Goal: Book appointment/travel/reservation

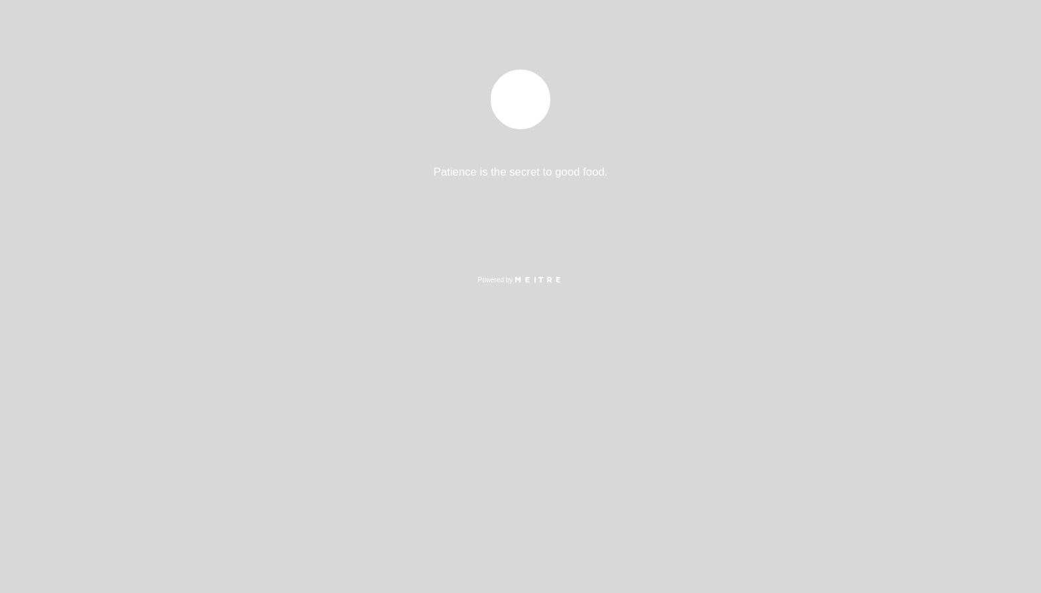
select select "pt"
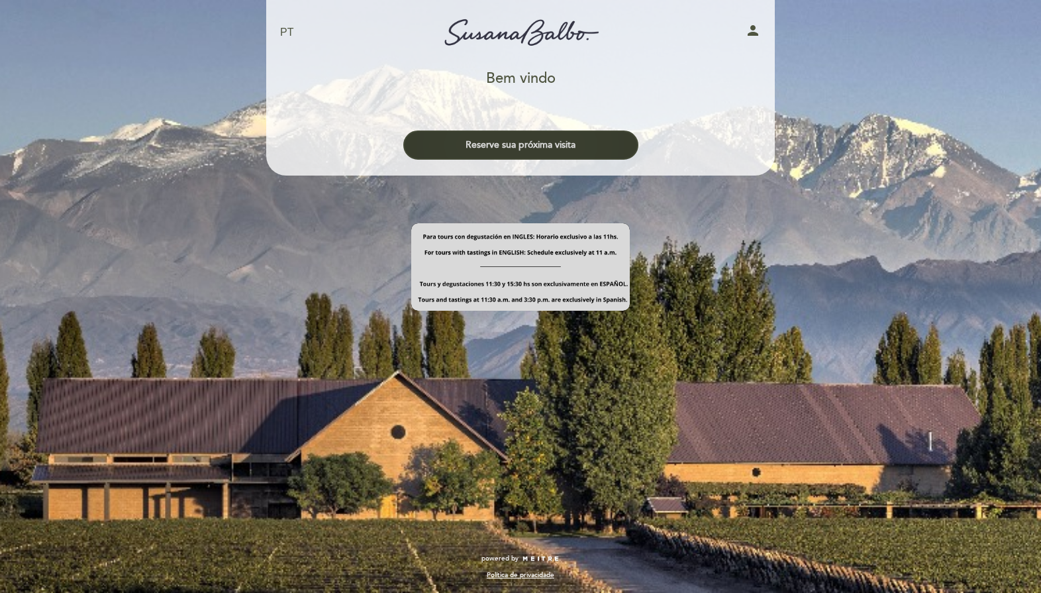
click at [580, 153] on button "Reserve sua próxima visita" at bounding box center [520, 144] width 235 height 29
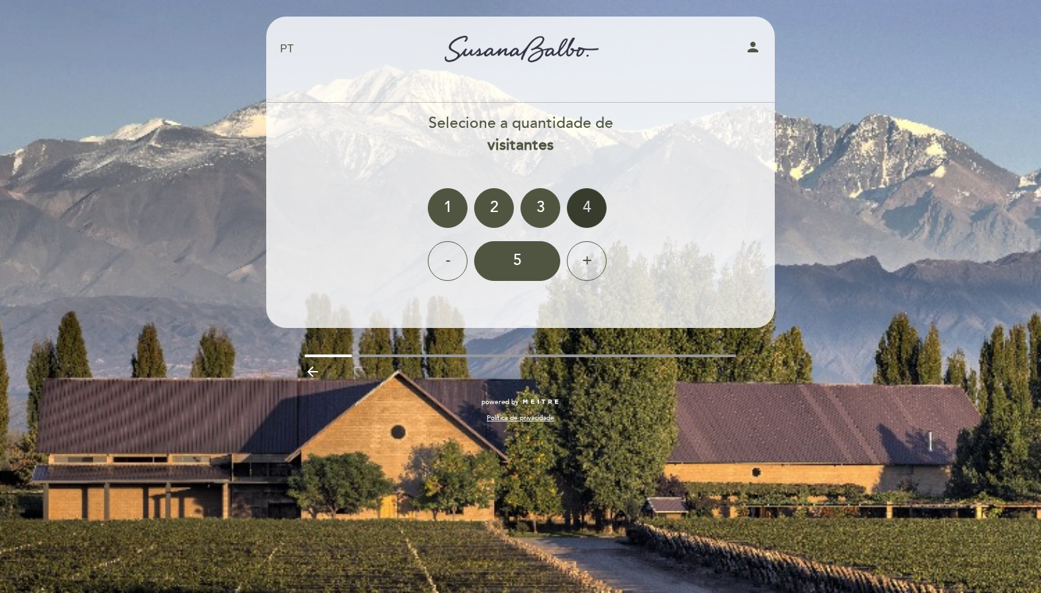
click at [592, 203] on div "4" at bounding box center [587, 208] width 40 height 40
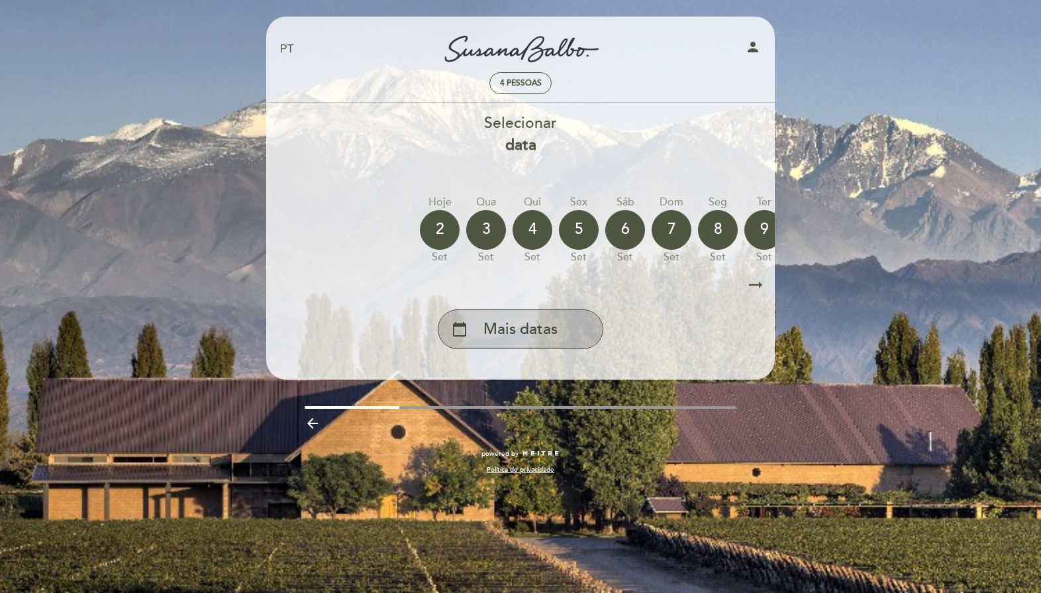
click at [525, 323] on span "Mais datas" at bounding box center [520, 330] width 74 height 22
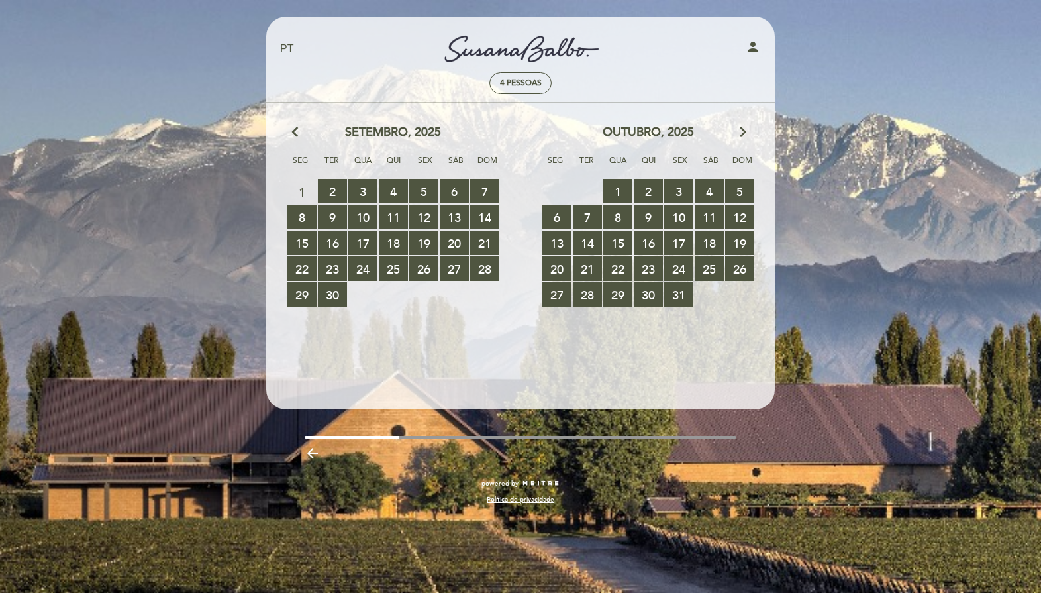
click at [737, 125] on icon "arrow_forward_ios" at bounding box center [743, 132] width 12 height 17
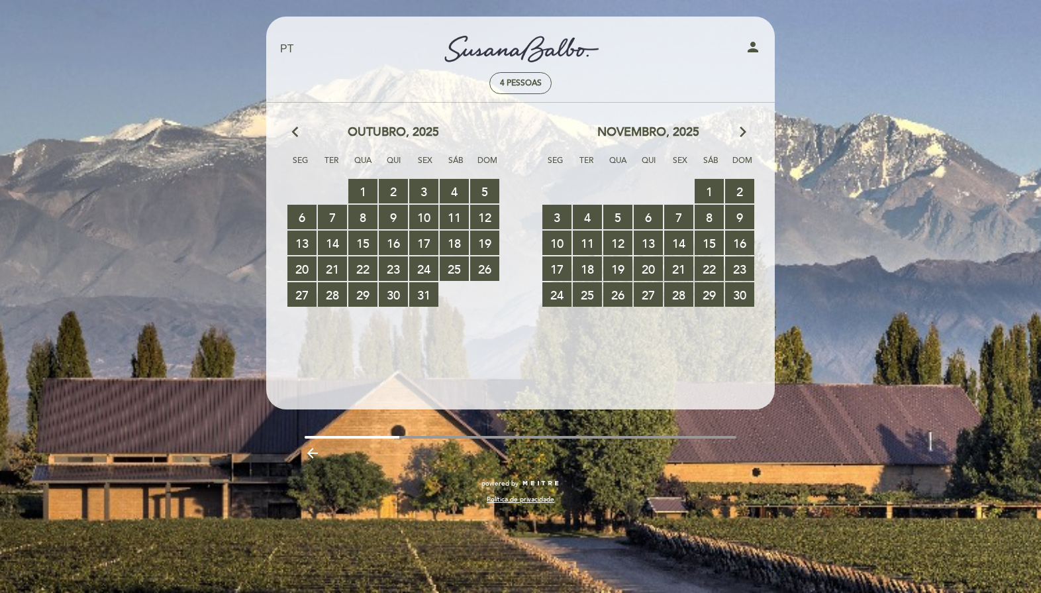
click at [737, 125] on icon "arrow_forward_ios" at bounding box center [743, 132] width 12 height 17
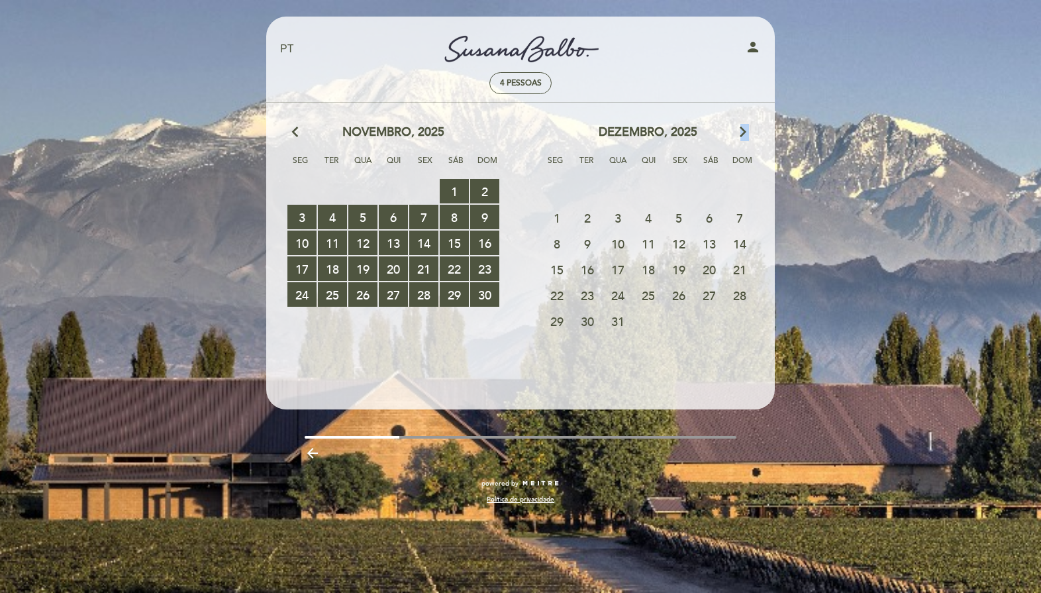
click at [737, 125] on icon "arrow_forward_ios" at bounding box center [743, 132] width 12 height 17
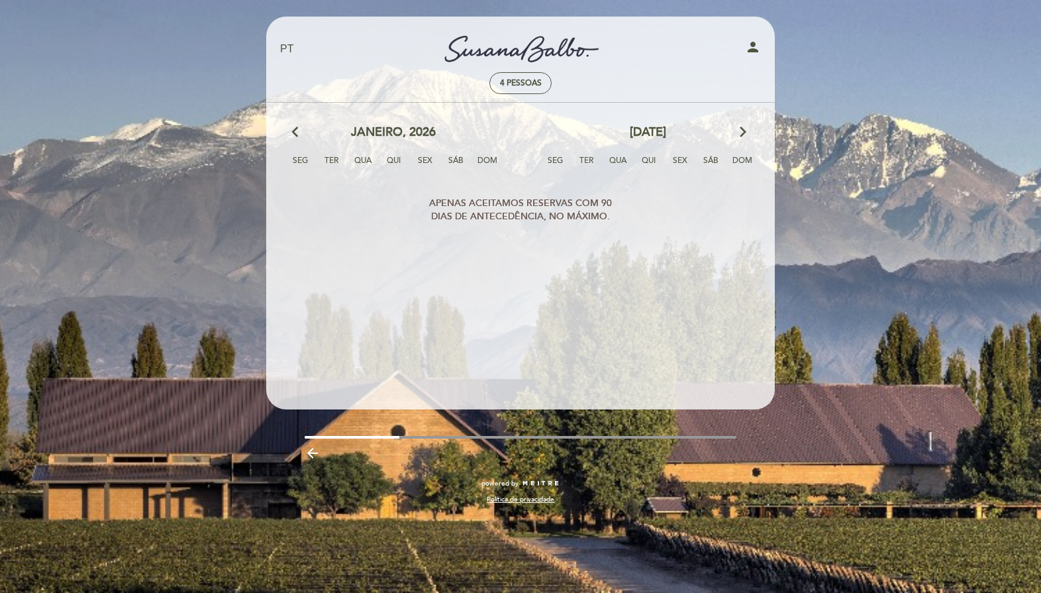
click at [299, 130] on icon "arrow_back_ios" at bounding box center [298, 132] width 12 height 17
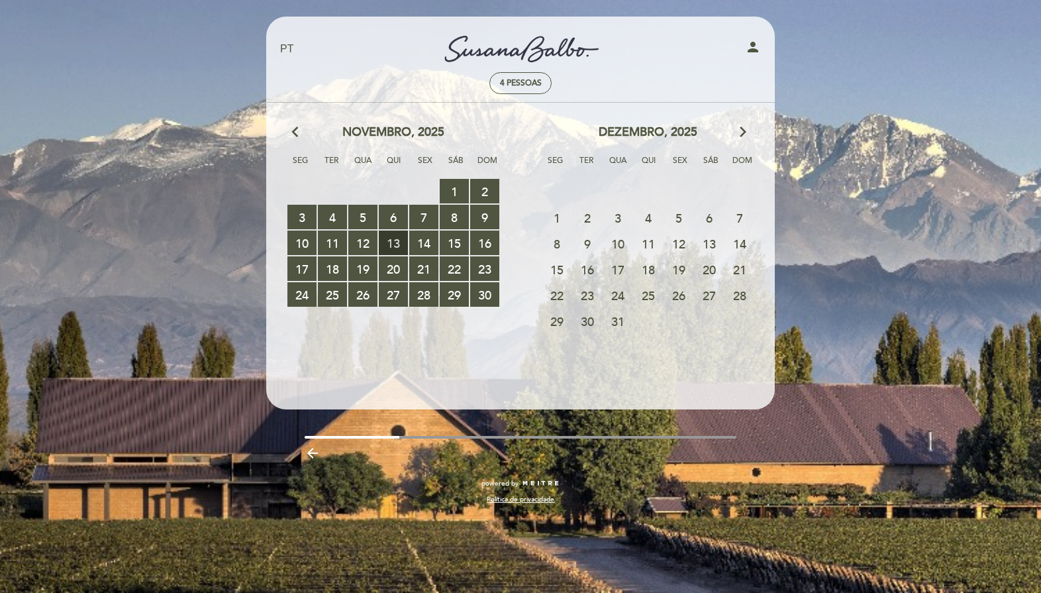
click at [392, 240] on span "13 RESERVAS DISPONÍVEIS" at bounding box center [393, 242] width 29 height 25
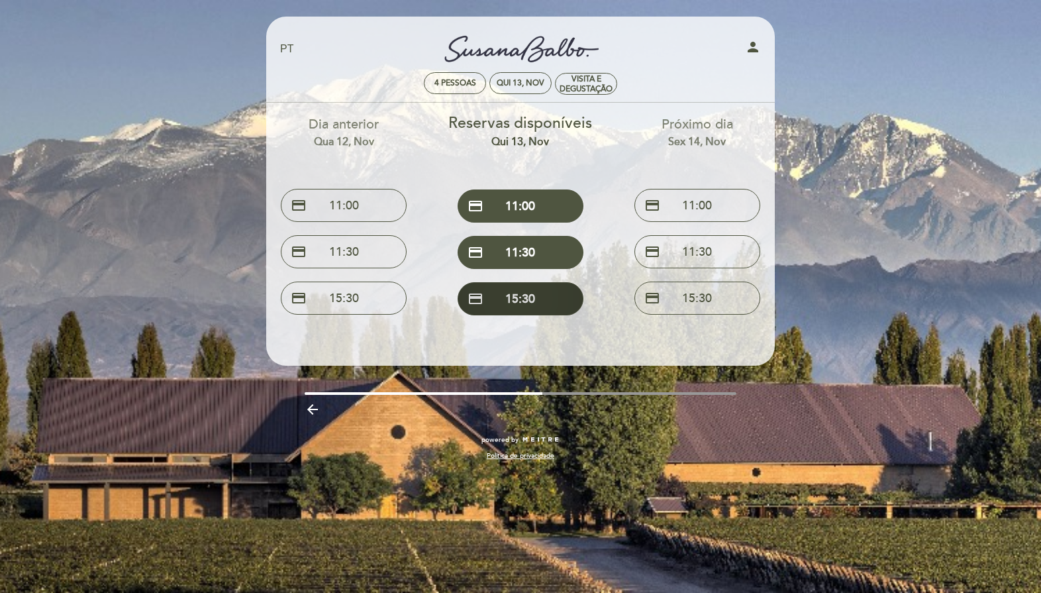
click at [513, 298] on button "credit_card 15:30" at bounding box center [521, 298] width 126 height 33
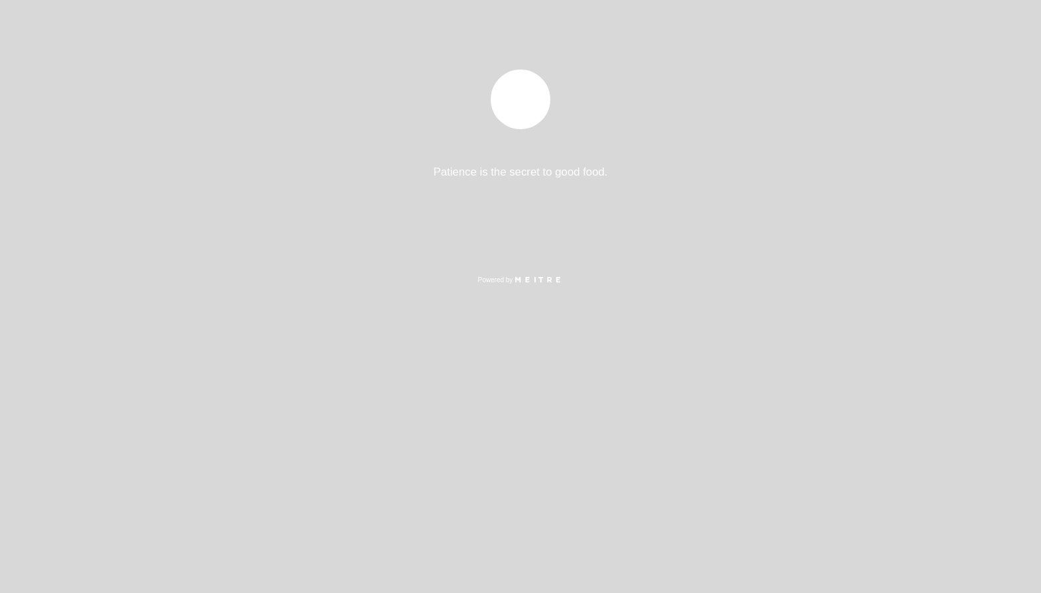
select select "pt"
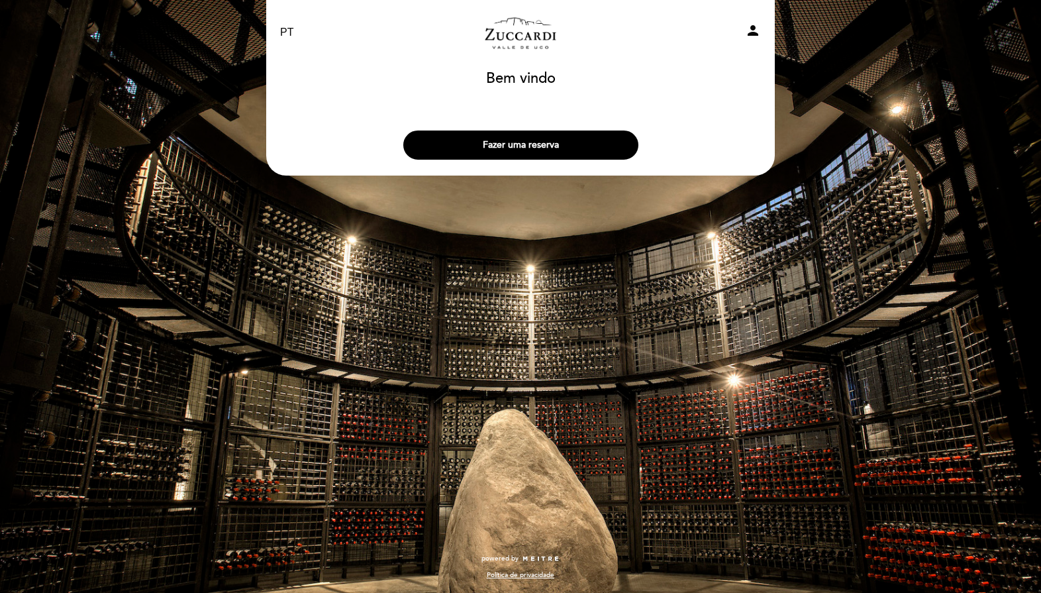
click at [553, 128] on div "Fazer uma reserva" at bounding box center [521, 141] width 510 height 49
click at [549, 136] on button "Fazer uma reserva" at bounding box center [520, 144] width 235 height 29
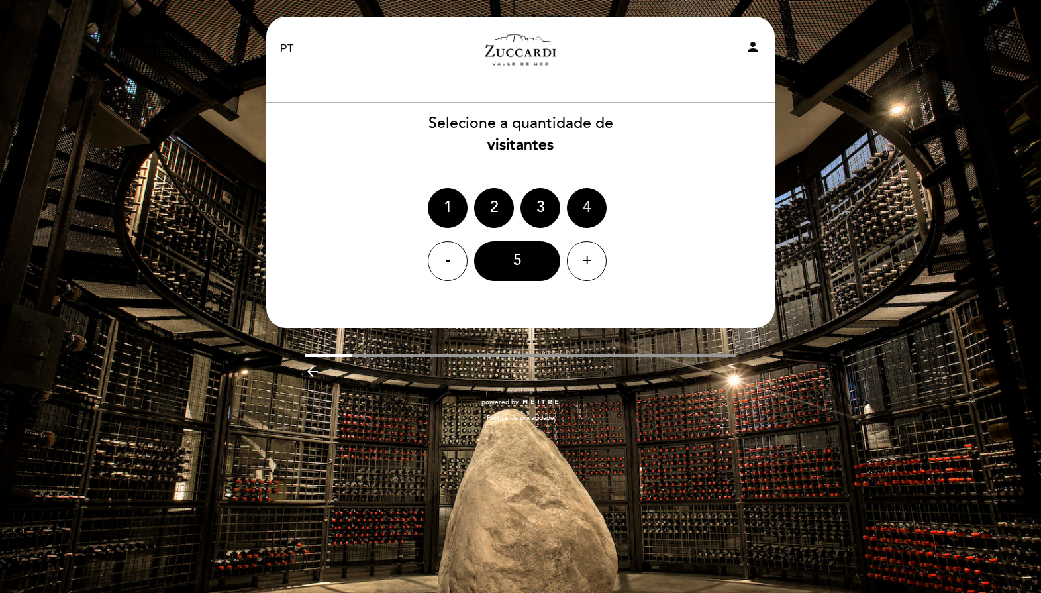
click at [591, 205] on div "4" at bounding box center [587, 208] width 40 height 40
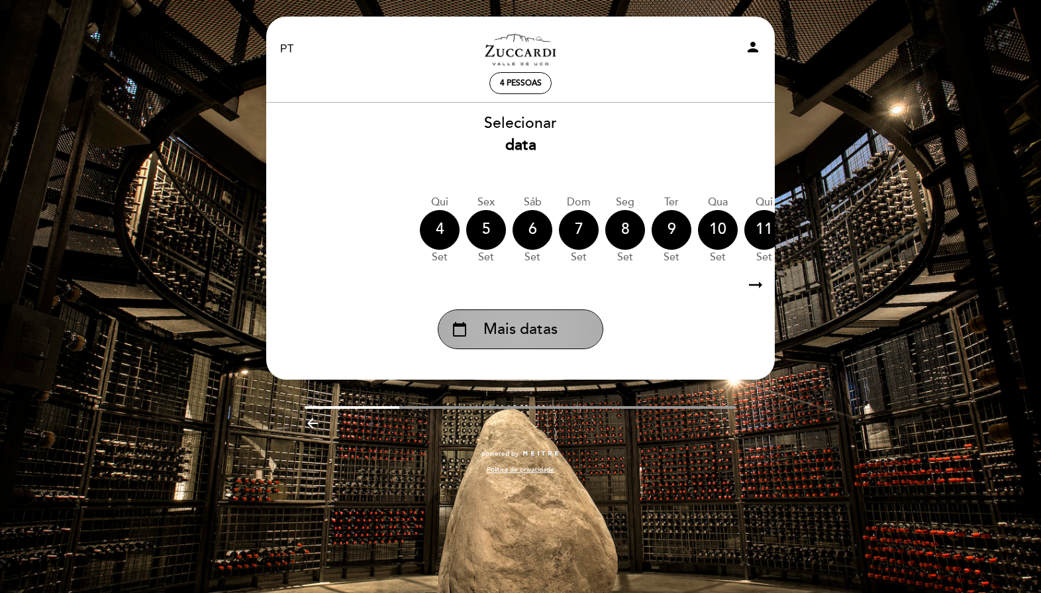
click at [570, 327] on div "calendar_today Mais datas" at bounding box center [521, 329] width 166 height 40
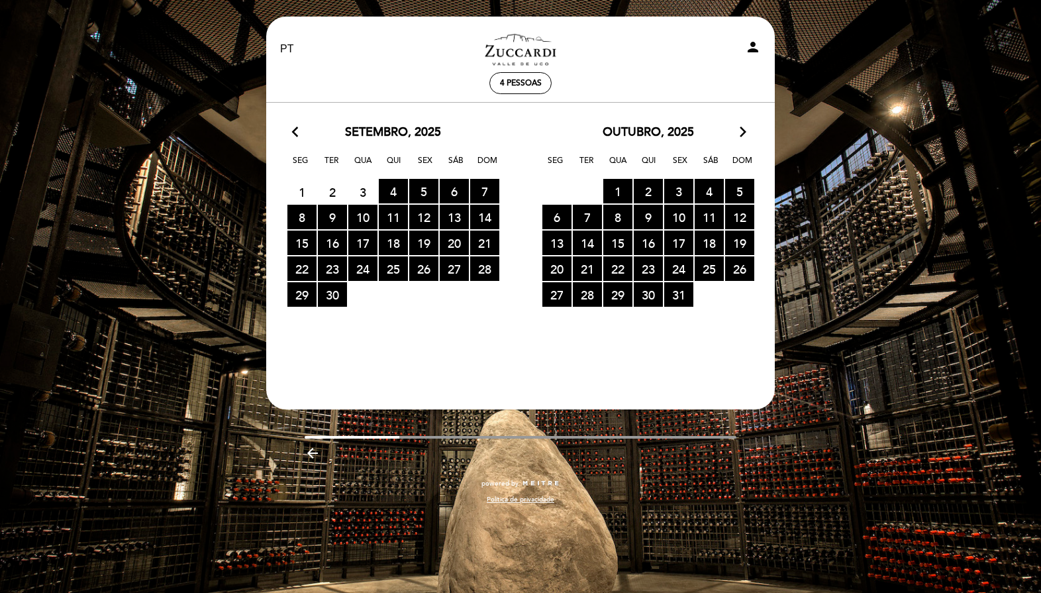
click at [742, 134] on icon "arrow_forward_ios" at bounding box center [743, 132] width 12 height 17
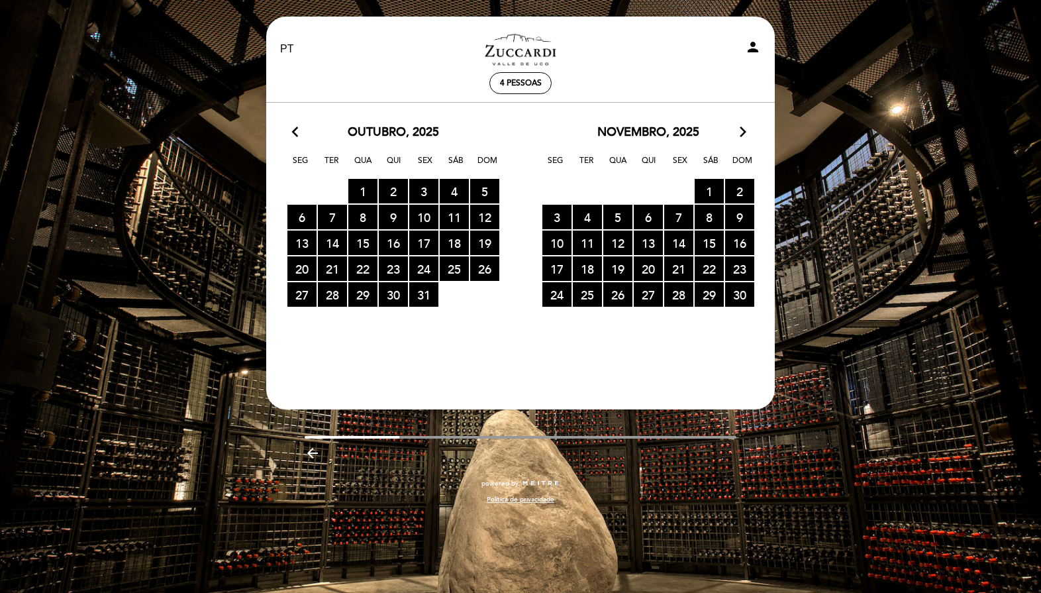
click at [742, 134] on icon "arrow_forward_ios" at bounding box center [743, 132] width 12 height 17
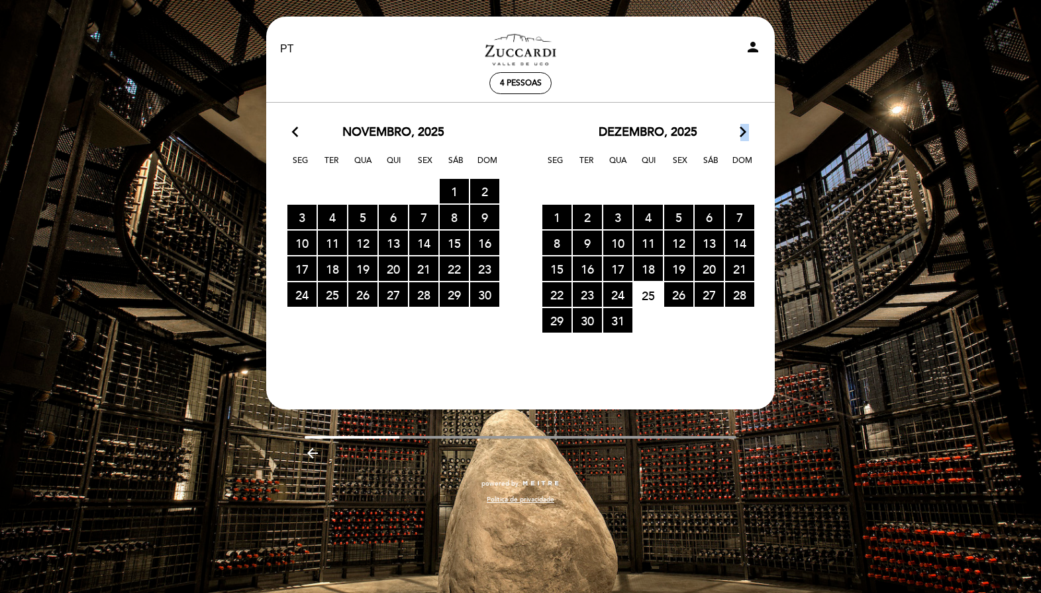
click at [742, 134] on icon "arrow_forward_ios" at bounding box center [743, 132] width 12 height 17
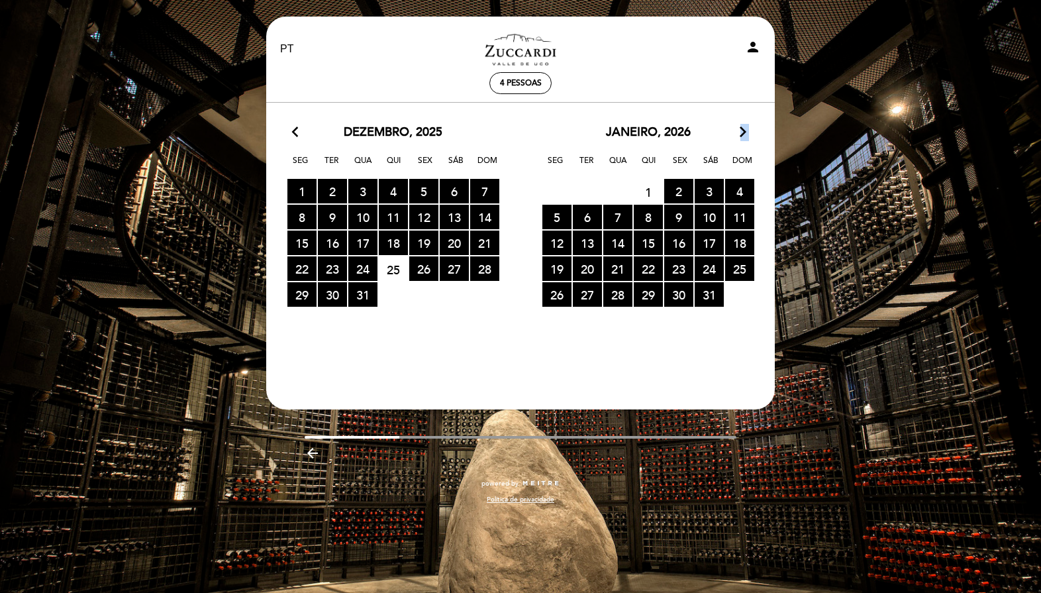
click at [742, 134] on icon "arrow_forward_ios" at bounding box center [743, 132] width 12 height 17
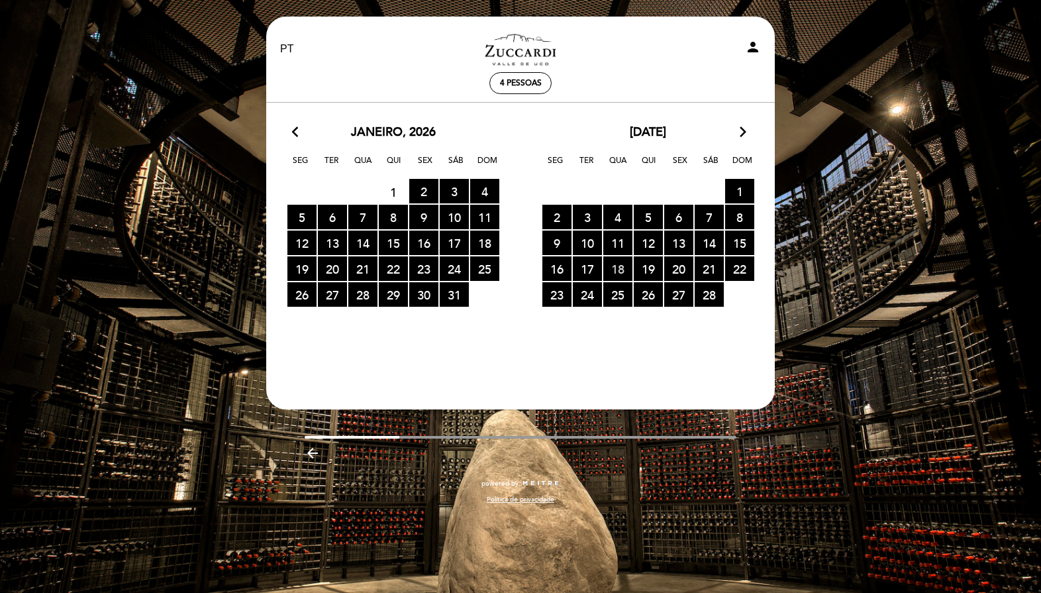
click at [612, 266] on span "18 RESERVAS DISPONÍVEIS" at bounding box center [617, 268] width 29 height 25
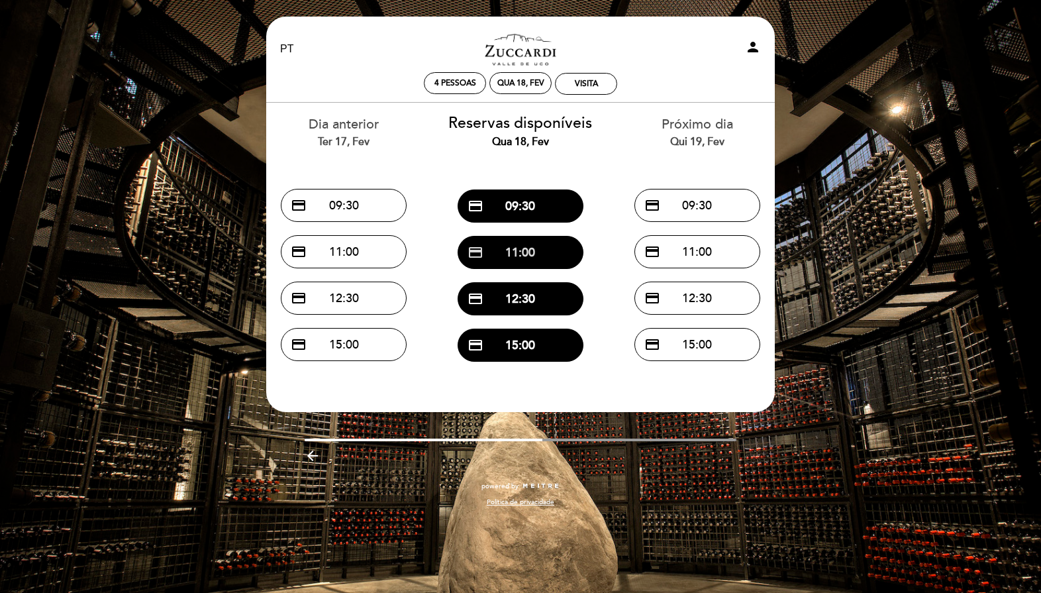
click at [546, 247] on button "credit_card 11:00" at bounding box center [521, 252] width 126 height 33
